Goal: Navigation & Orientation: Understand site structure

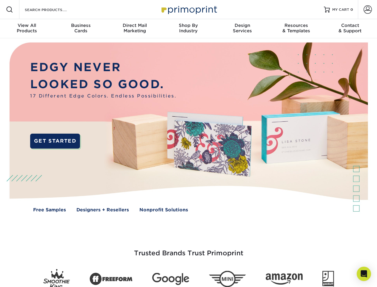
click at [188, 143] on img at bounding box center [188, 131] width 373 height 187
click at [10, 10] on span at bounding box center [9, 9] width 7 height 7
click at [368, 10] on span at bounding box center [368, 9] width 8 height 8
click at [27, 29] on div "View All Products" at bounding box center [27, 28] width 54 height 11
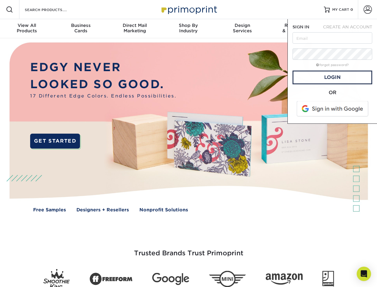
click at [81, 29] on div "Business Cards" at bounding box center [81, 28] width 54 height 11
click at [135, 29] on div "Direct Mail Marketing" at bounding box center [135, 28] width 54 height 11
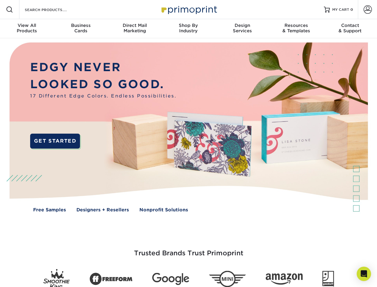
click at [188, 29] on div "Shop By Industry" at bounding box center [189, 28] width 54 height 11
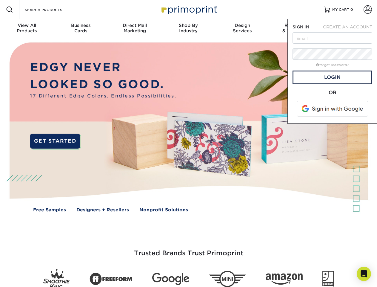
click at [243, 29] on div "Design Services" at bounding box center [243, 28] width 54 height 11
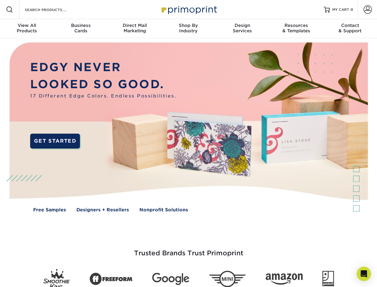
click at [296, 29] on span "SIGN IN" at bounding box center [301, 26] width 17 height 5
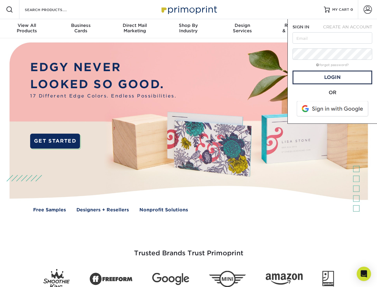
click at [350, 29] on div "Contact & Support" at bounding box center [350, 28] width 54 height 11
